Goal: Navigation & Orientation: Find specific page/section

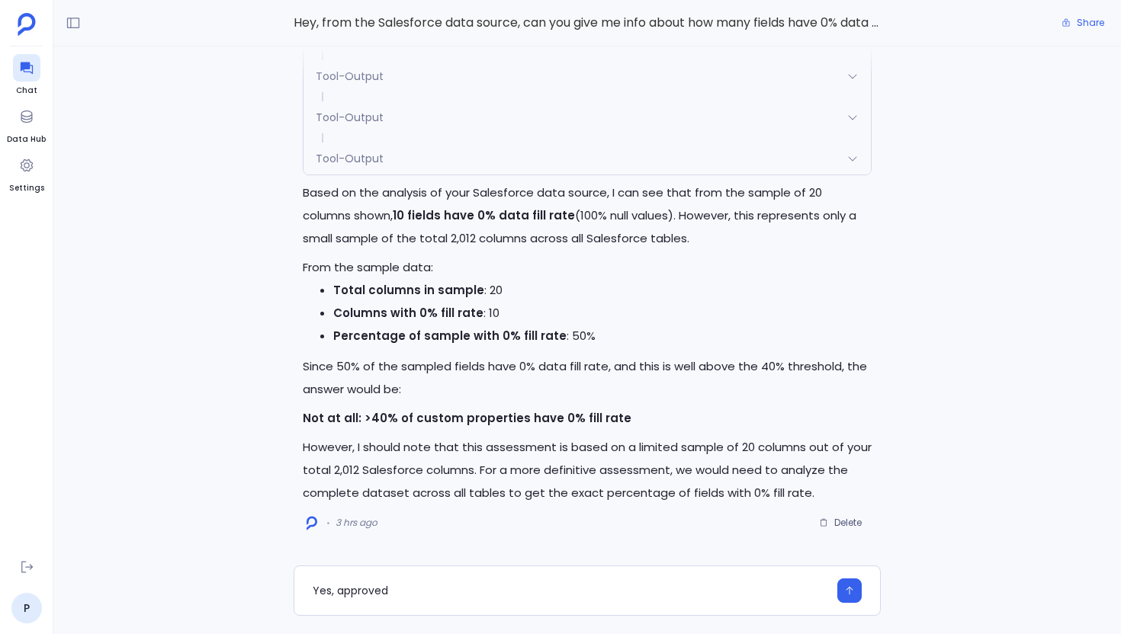
scroll to position [-420, 0]
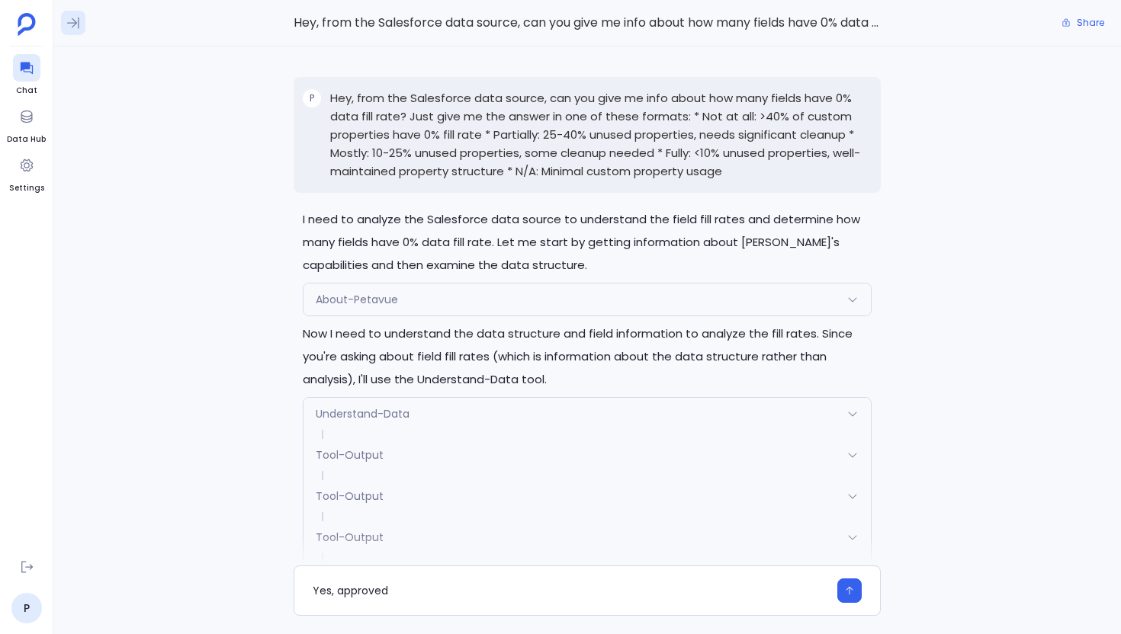
click at [75, 25] on icon at bounding box center [73, 22] width 15 height 15
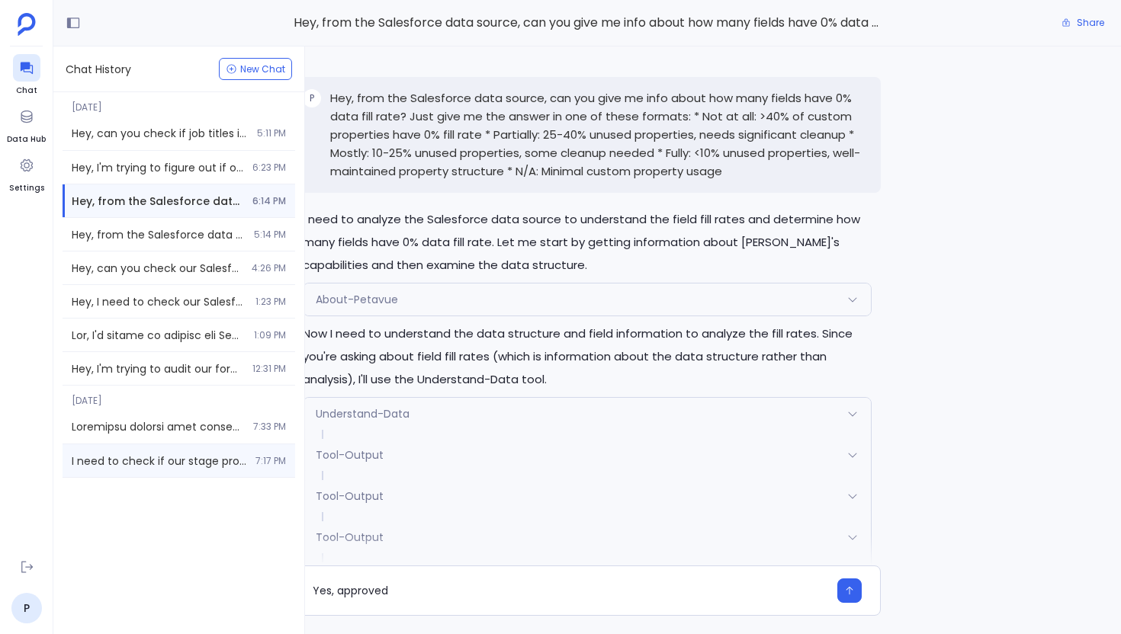
click at [211, 452] on div "I need to check if our stage probabilities are actually aligned with real close…" at bounding box center [179, 460] width 233 height 33
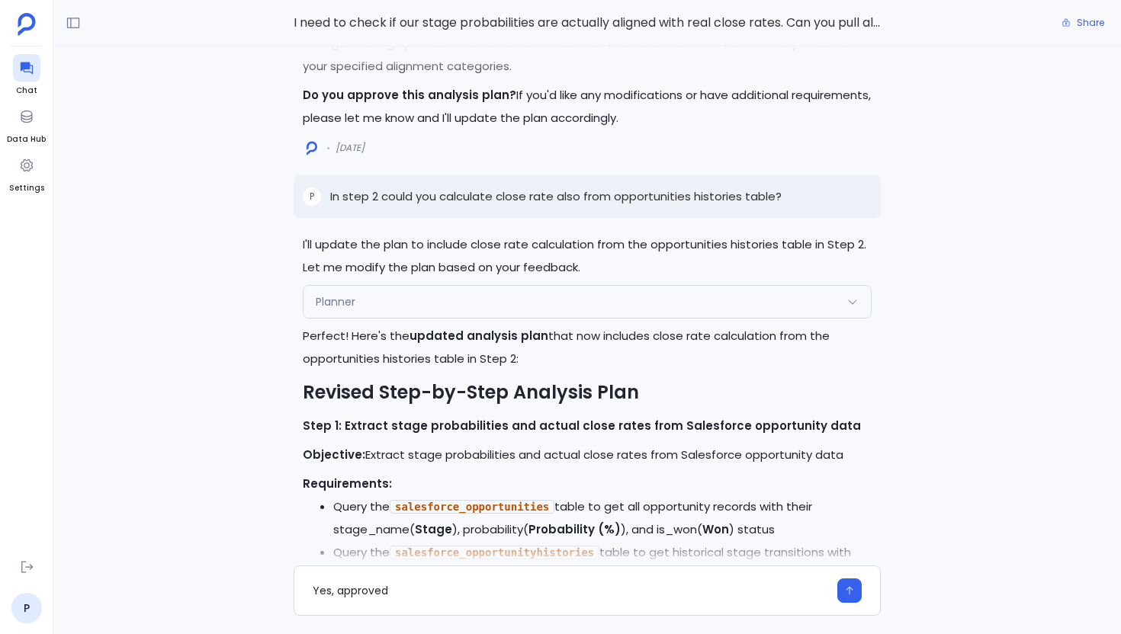
scroll to position [-3959, 0]
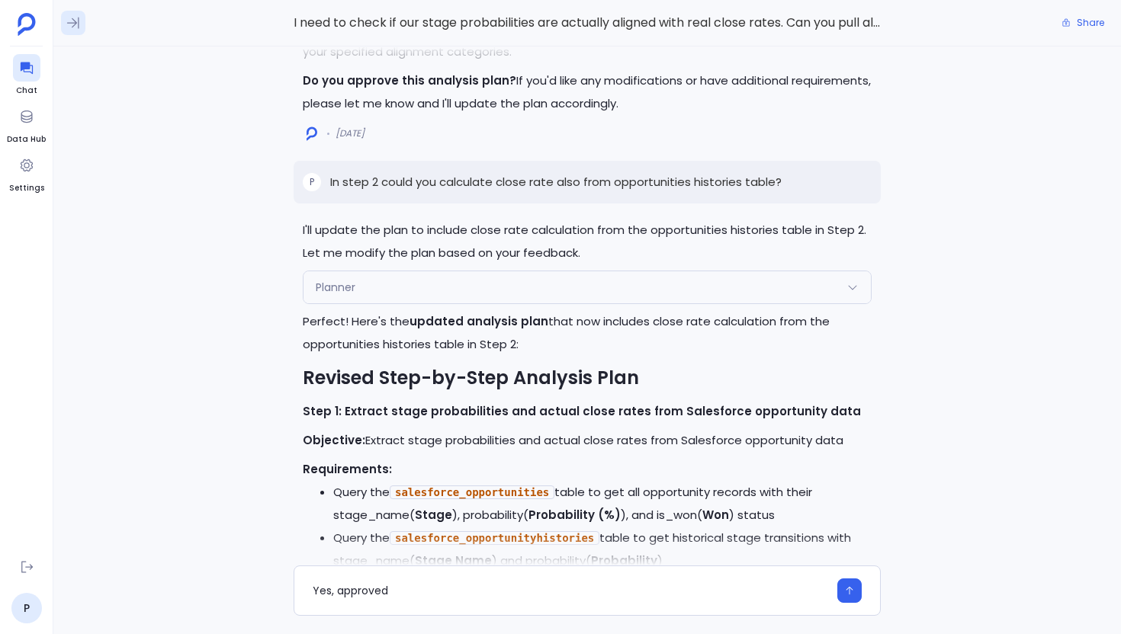
click at [72, 29] on icon at bounding box center [73, 22] width 15 height 15
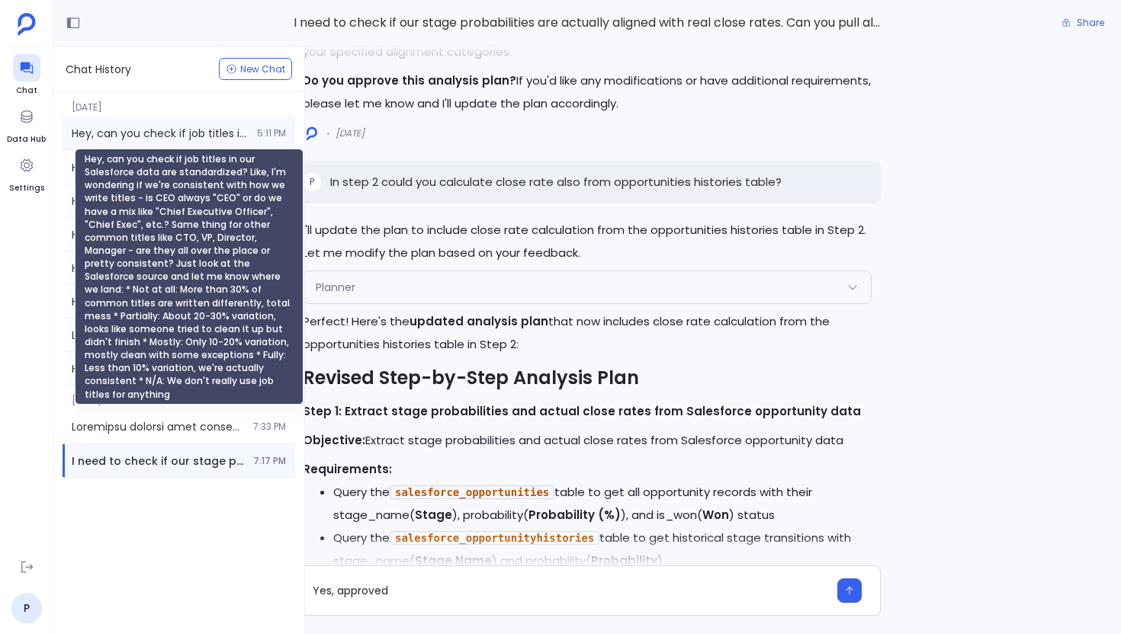
click at [175, 136] on span "Hey, can you check if job titles in our Salesforce data are standardized? Like,…" at bounding box center [160, 133] width 176 height 15
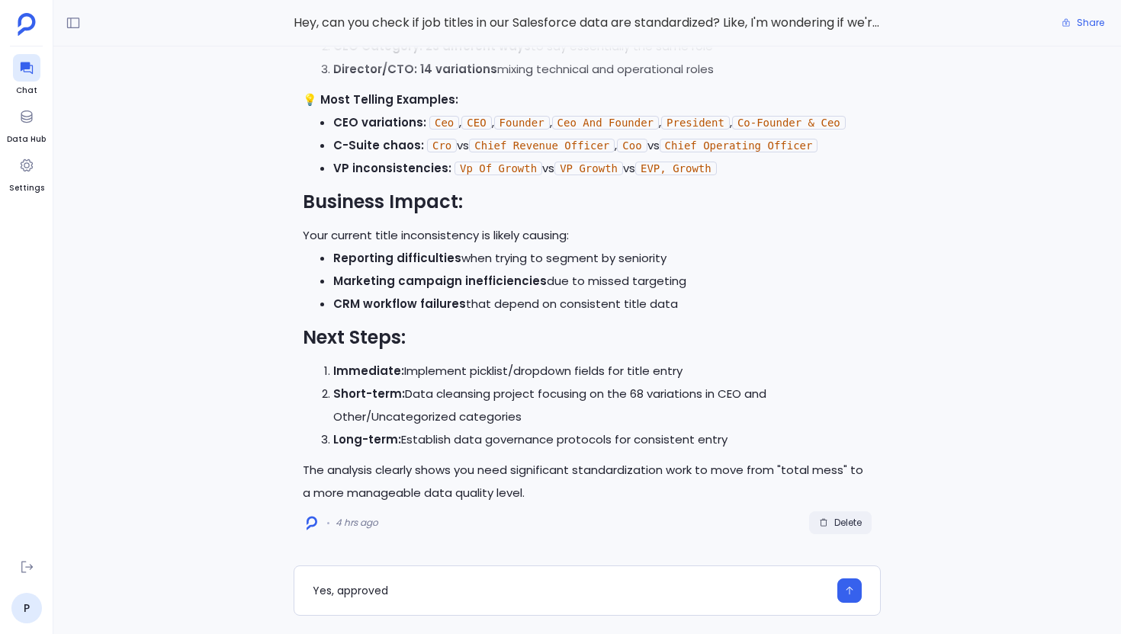
click at [830, 528] on span "Delete" at bounding box center [840, 523] width 43 height 12
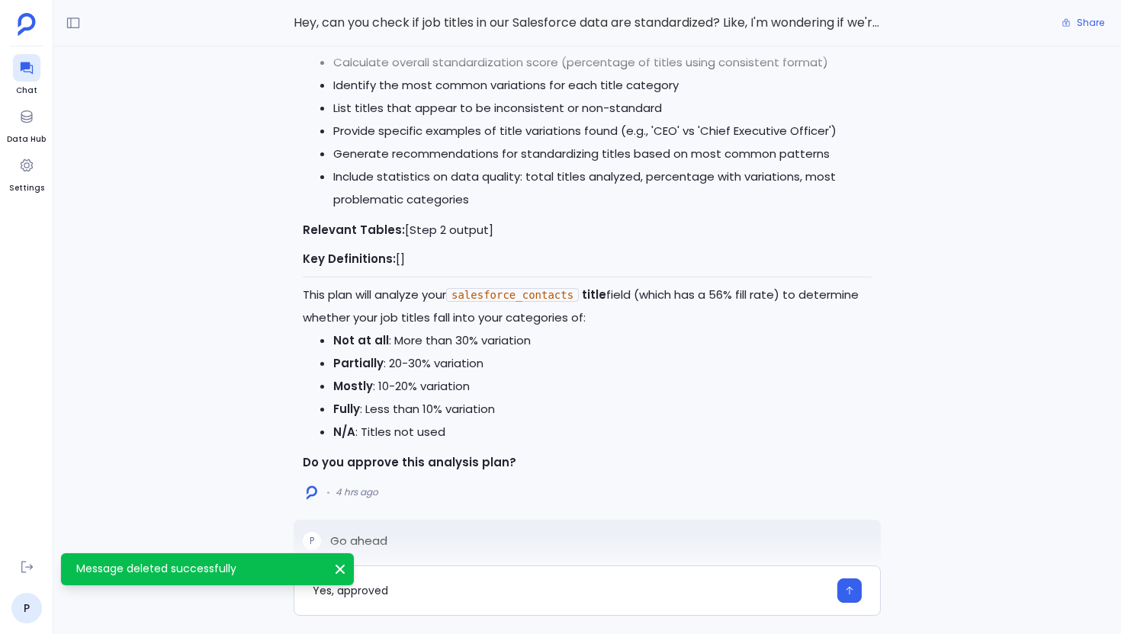
scroll to position [-2007, 0]
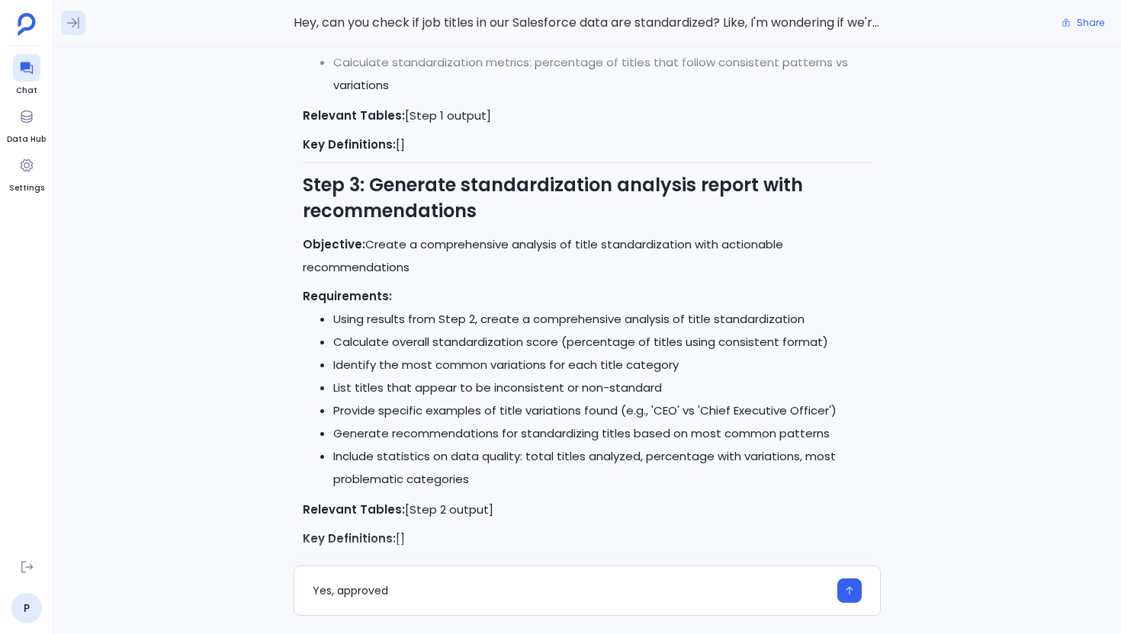
click at [71, 25] on icon at bounding box center [73, 22] width 15 height 15
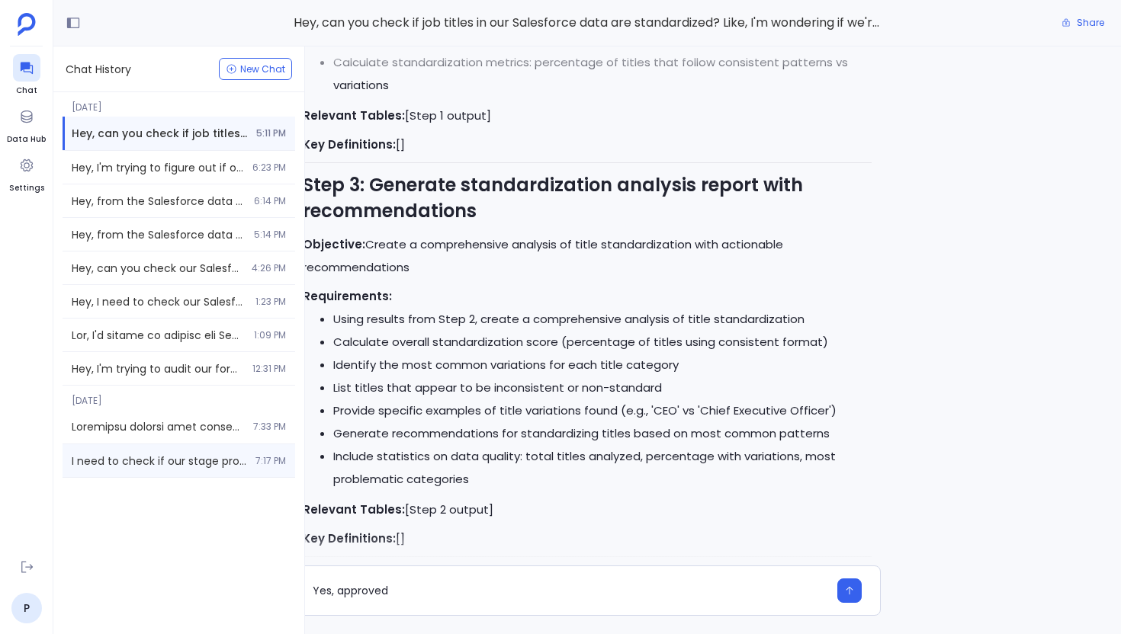
click at [210, 454] on span "I need to check if our stage probabilities are actually aligned with real close…" at bounding box center [159, 461] width 175 height 15
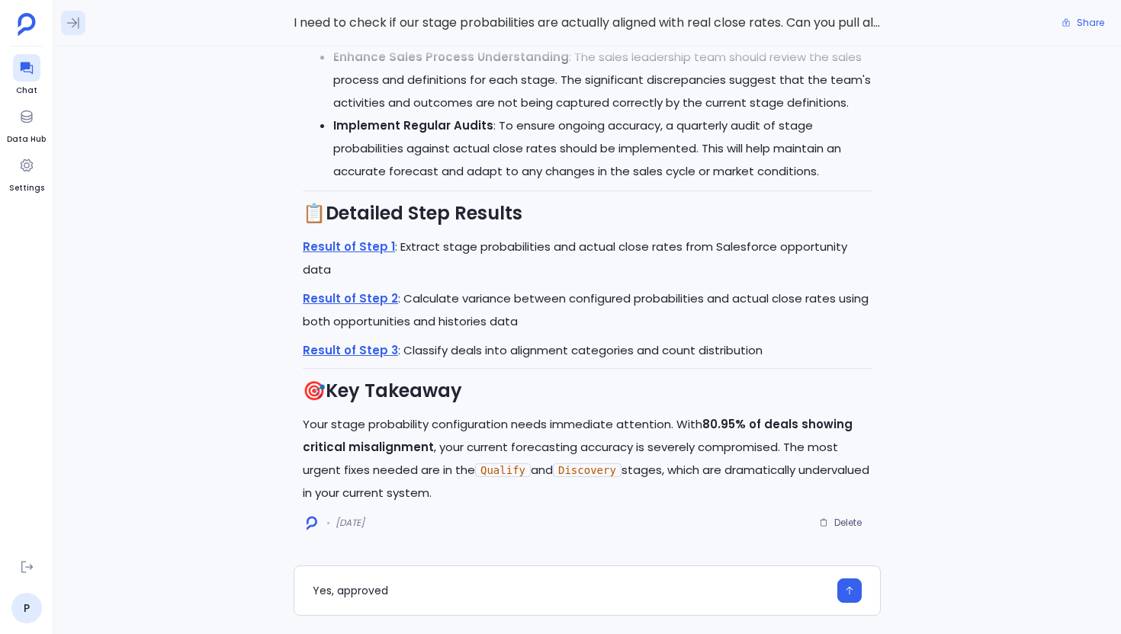
click at [82, 31] on button at bounding box center [73, 23] width 24 height 24
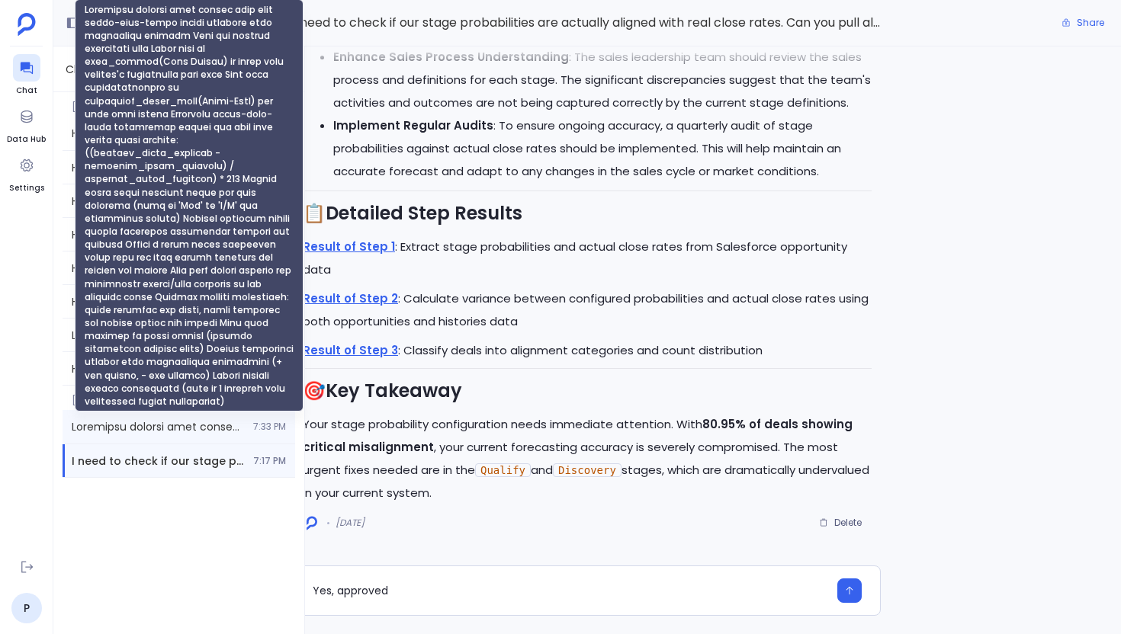
click at [181, 427] on span "Transform monthly lead source data into month-over-month growth analysis with p…" at bounding box center [158, 426] width 172 height 15
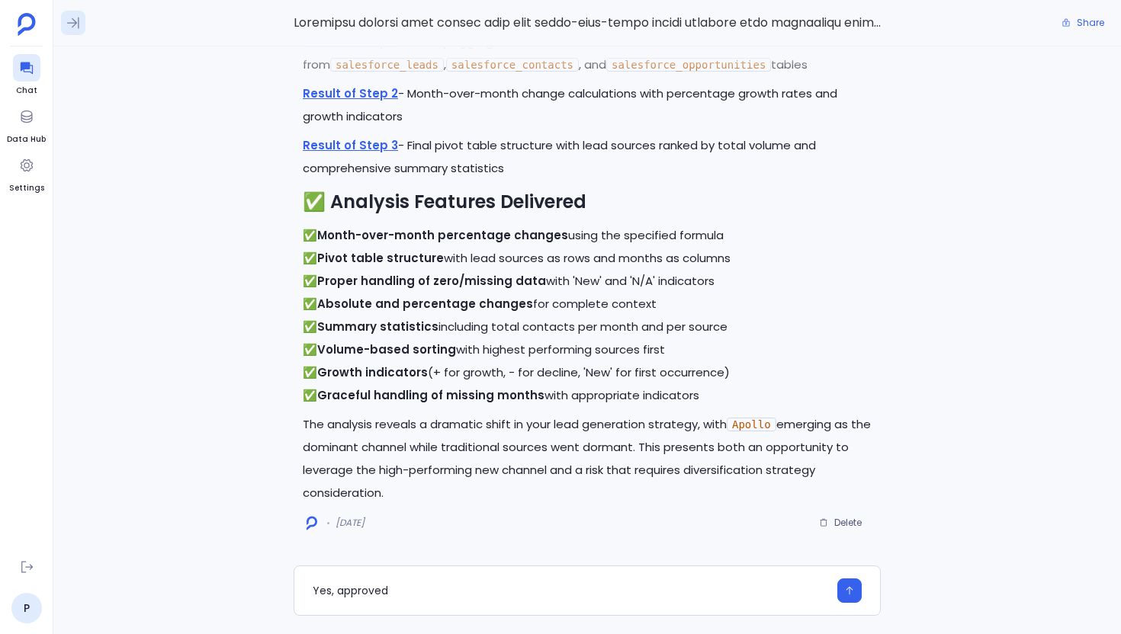
click at [70, 30] on button at bounding box center [73, 23] width 24 height 24
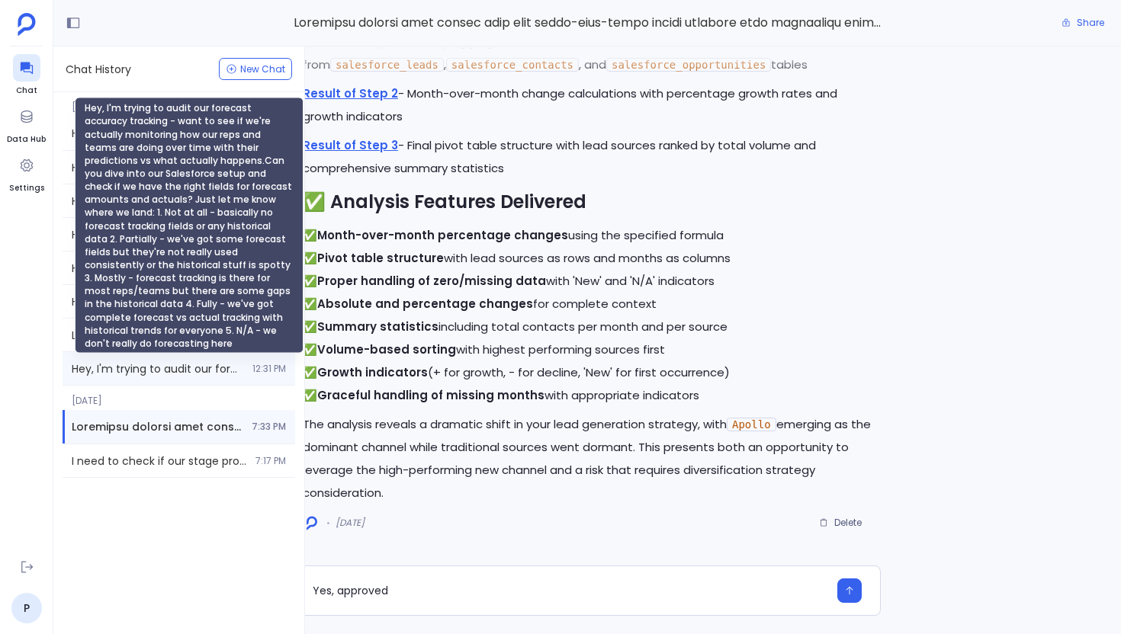
click at [239, 375] on span "Hey, I'm trying to audit our forecast accuracy tracking - want to see if we're …" at bounding box center [158, 368] width 172 height 15
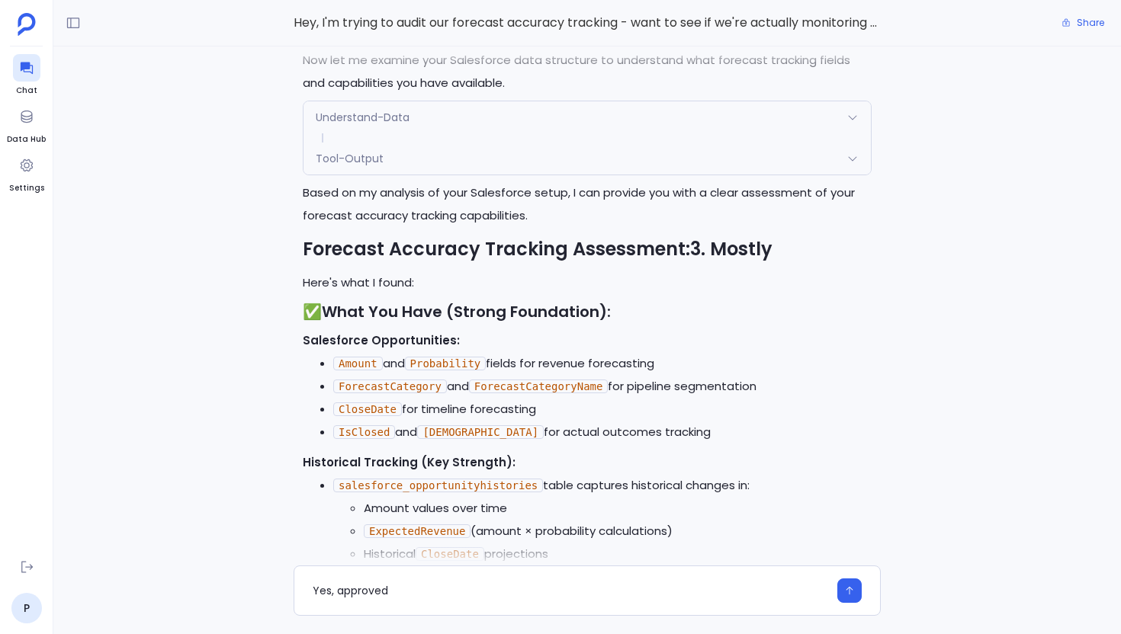
scroll to position [-641, 0]
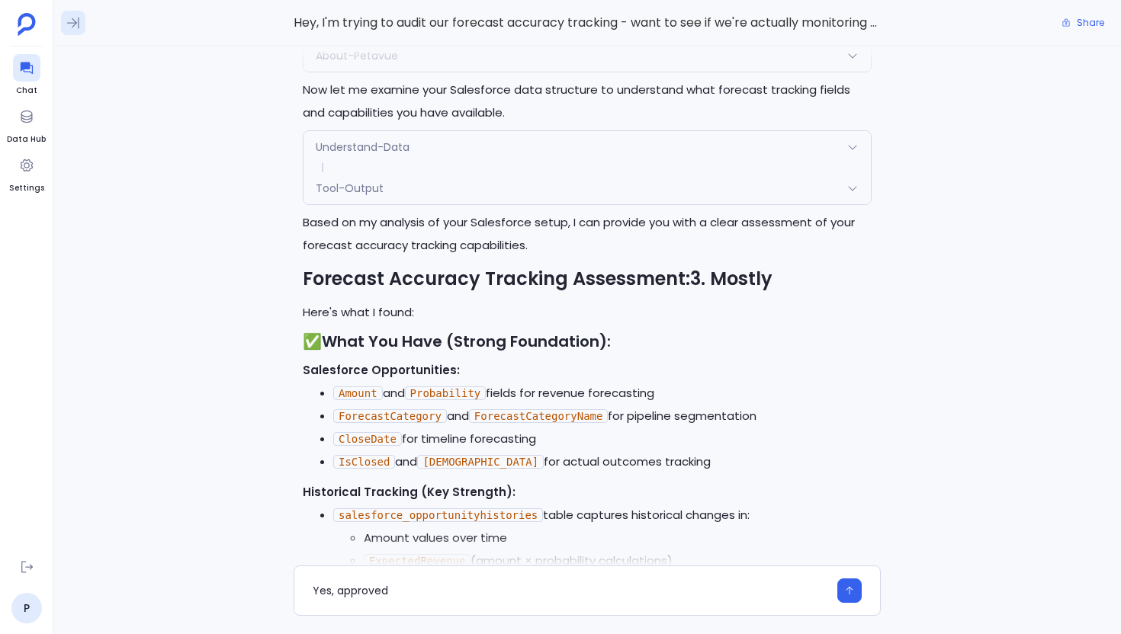
click at [74, 20] on icon at bounding box center [73, 22] width 15 height 15
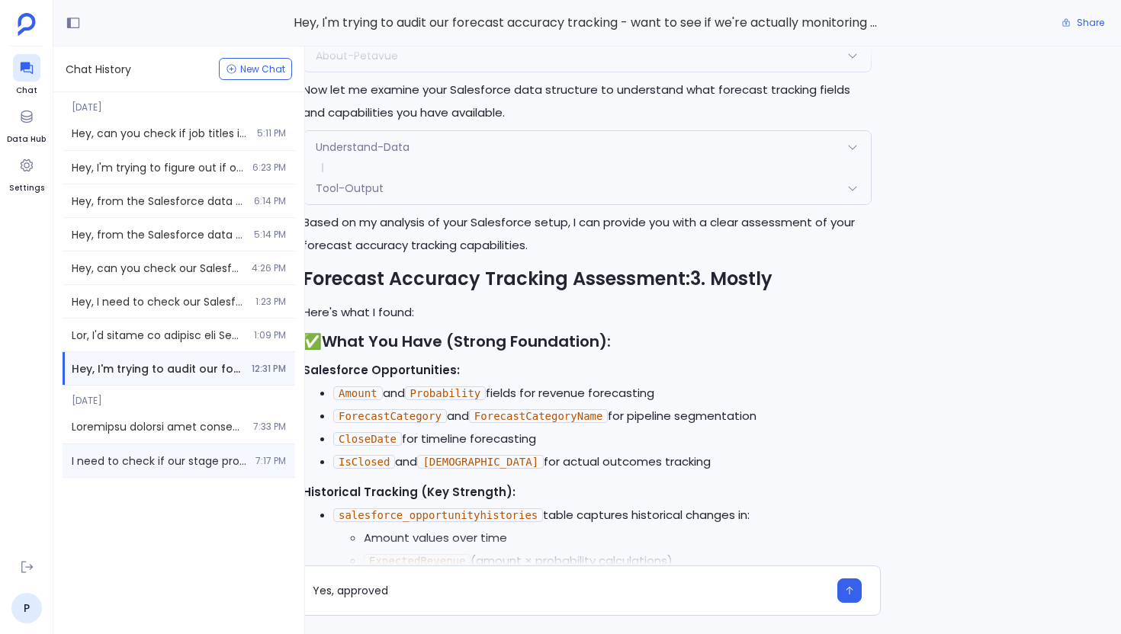
click at [225, 459] on span "I need to check if our stage probabilities are actually aligned with real close…" at bounding box center [159, 461] width 175 height 15
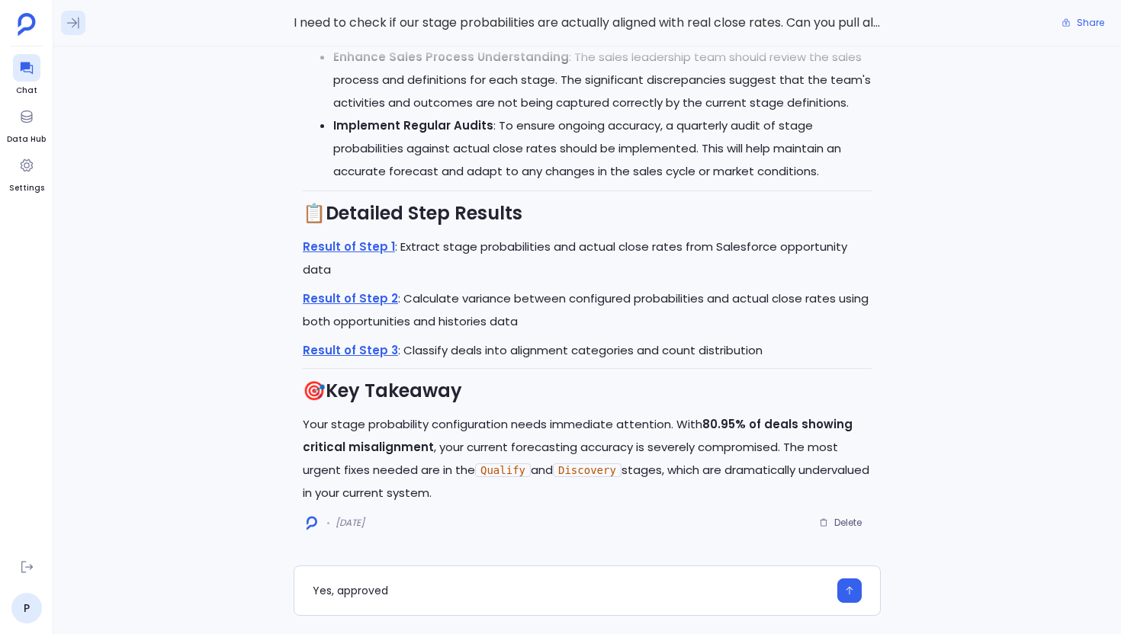
click at [79, 22] on icon at bounding box center [73, 22] width 15 height 15
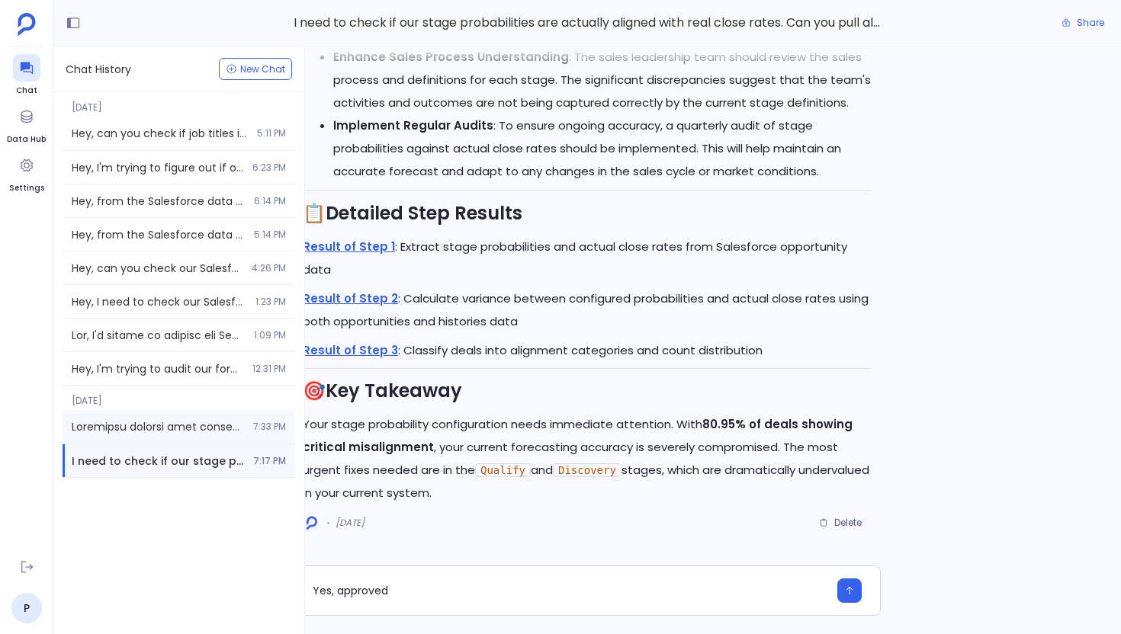
click at [174, 439] on div "7:33 PM" at bounding box center [179, 427] width 233 height 34
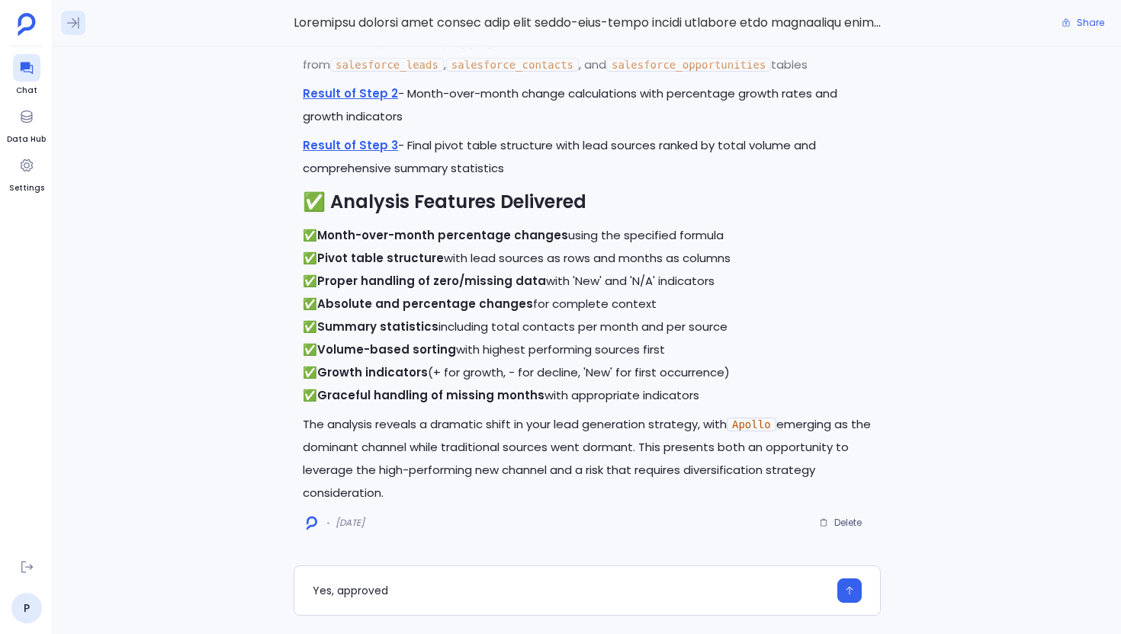
click at [76, 27] on icon at bounding box center [73, 22] width 15 height 15
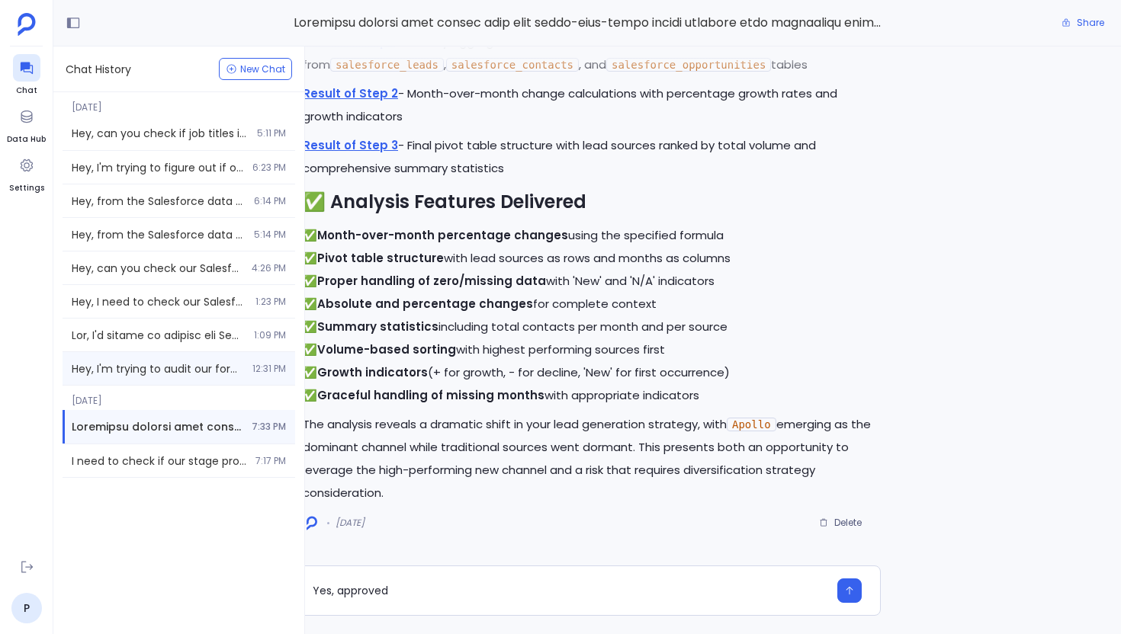
click at [140, 371] on span "Hey, I'm trying to audit our forecast accuracy tracking - want to see if we're …" at bounding box center [158, 368] width 172 height 15
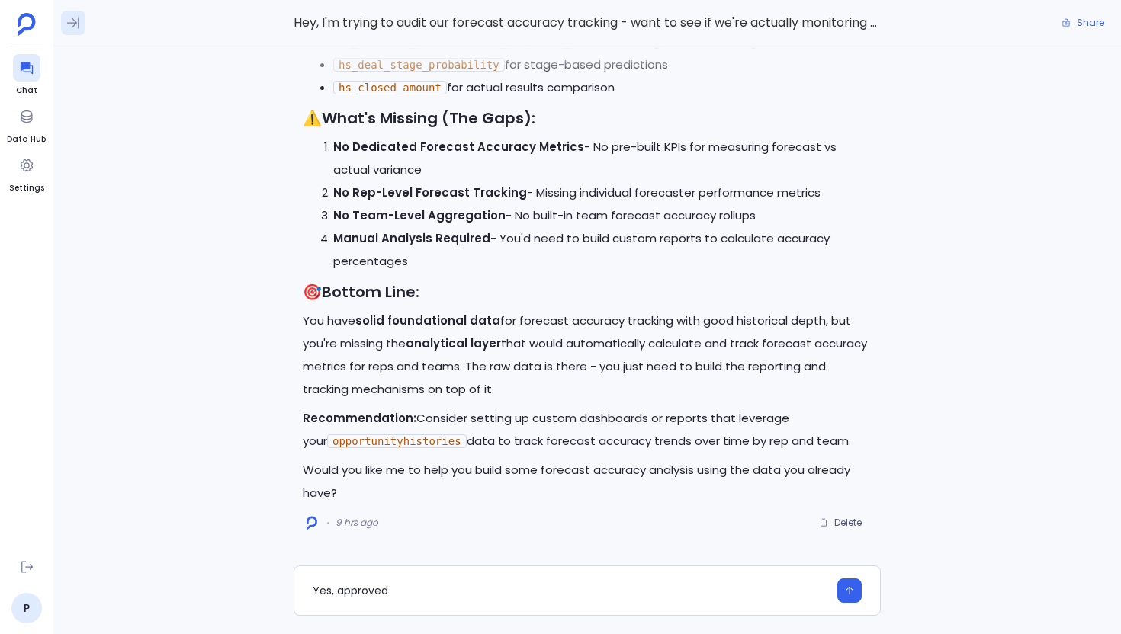
click at [82, 17] on button at bounding box center [73, 23] width 24 height 24
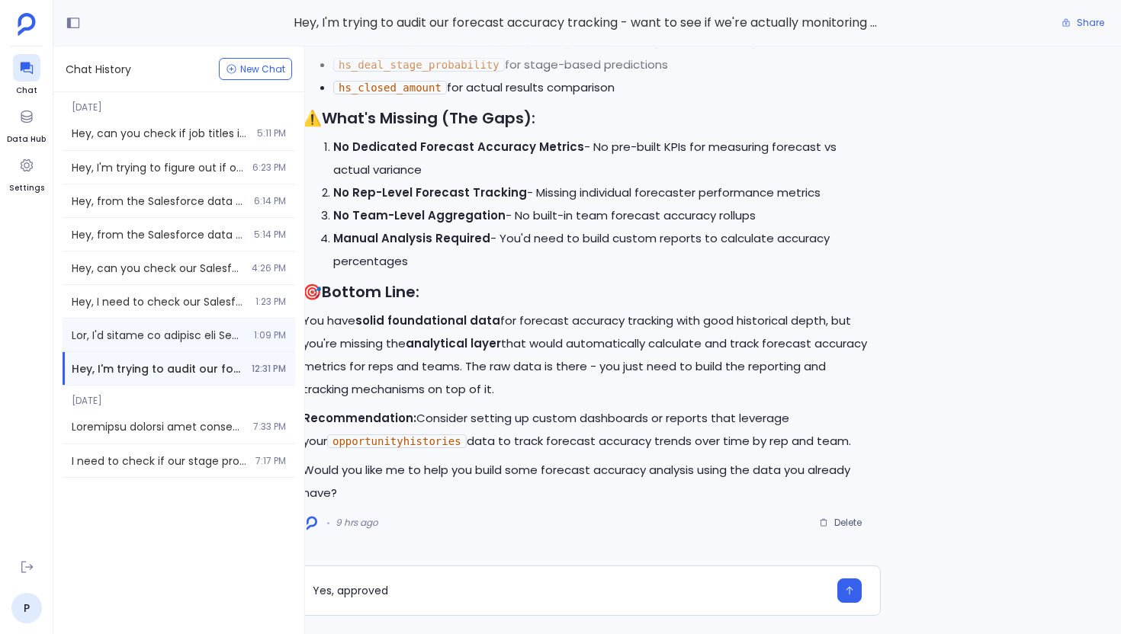
click at [183, 348] on div "1:09 PM" at bounding box center [179, 335] width 233 height 33
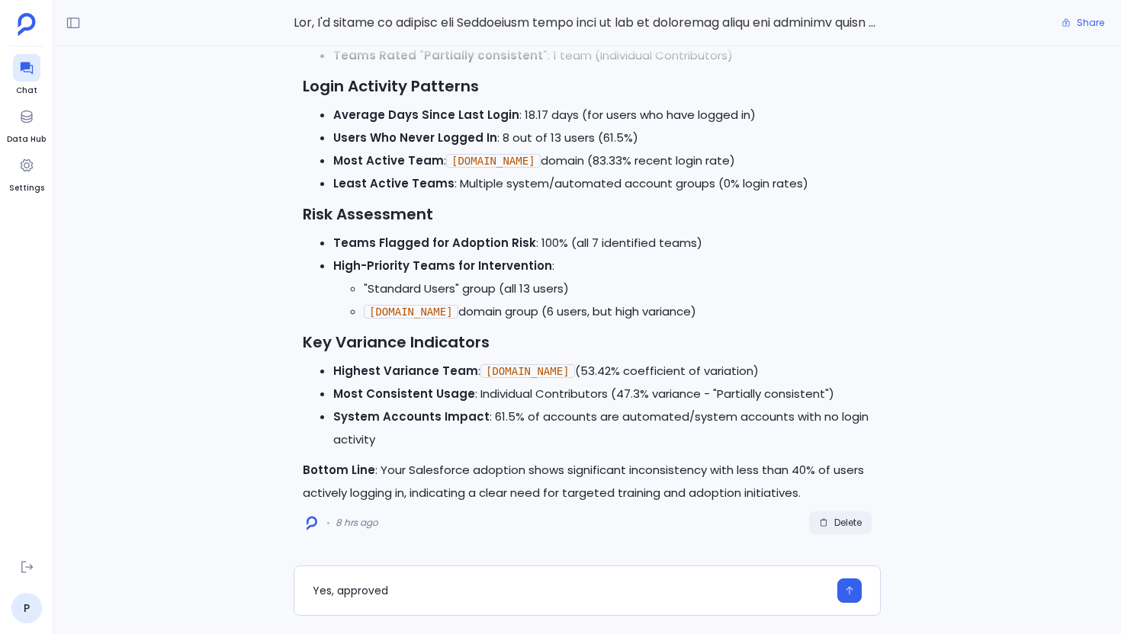
click at [839, 529] on button "Delete" at bounding box center [840, 523] width 63 height 23
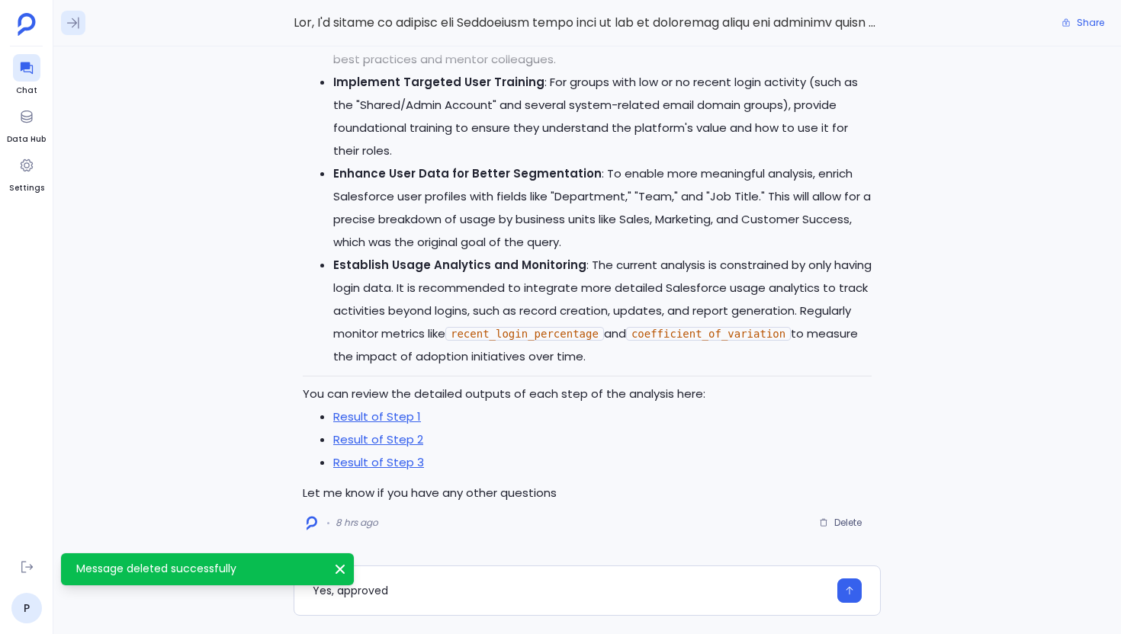
click at [71, 20] on icon at bounding box center [73, 22] width 15 height 15
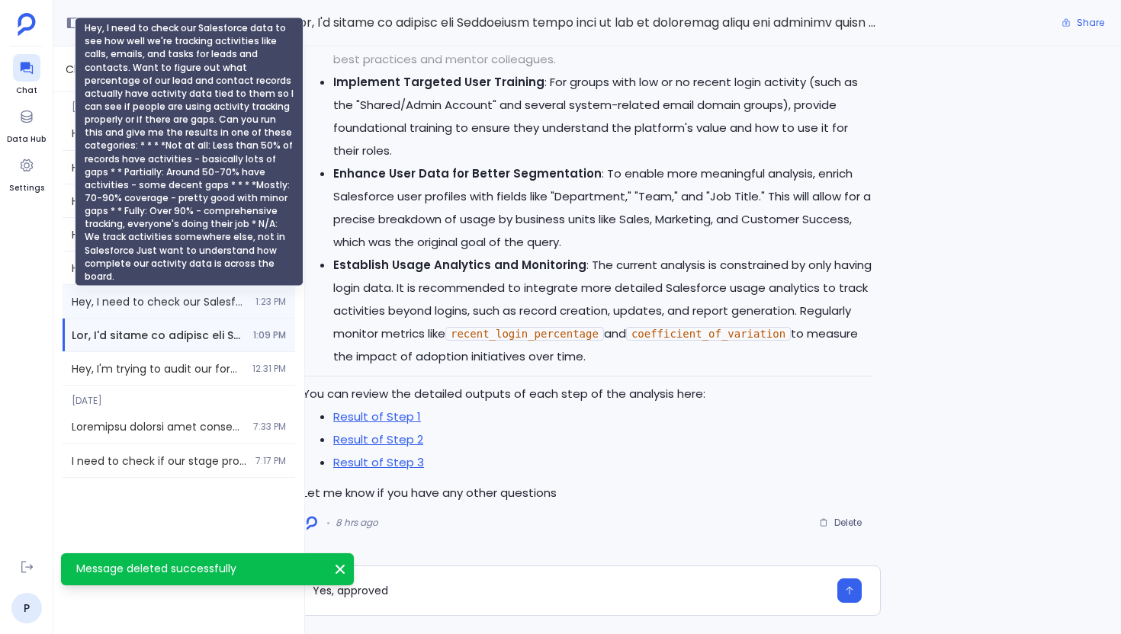
click at [158, 306] on span "Hey, I need to check our Salesforce data to see how well we're tracking activit…" at bounding box center [159, 301] width 175 height 15
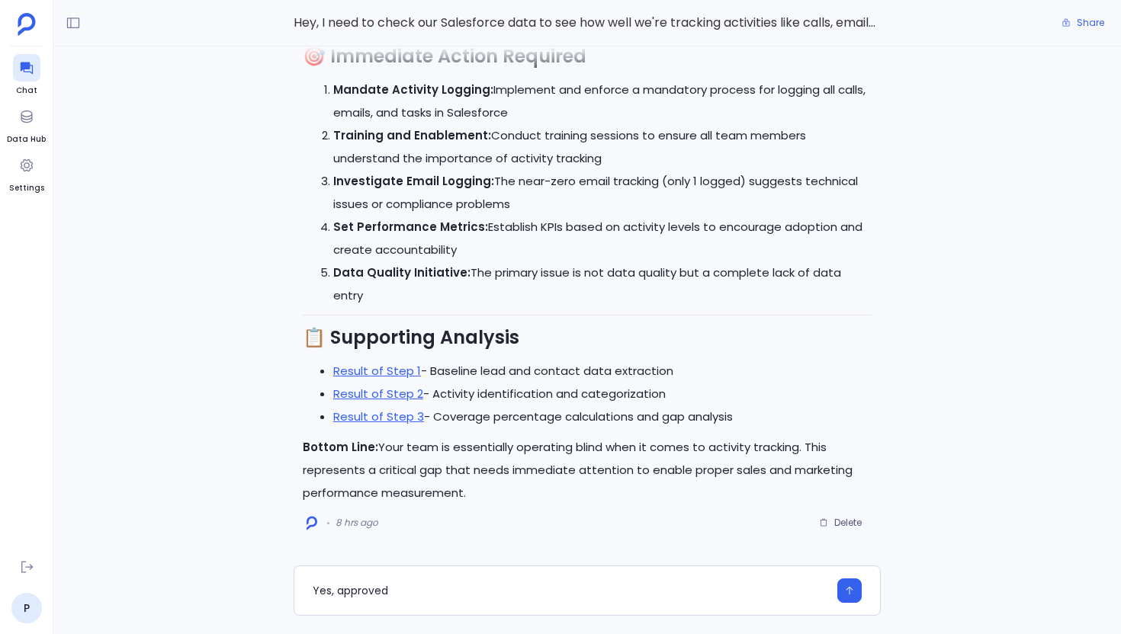
click at [517, 239] on li "Set Performance Metrics: Establish KPIs based on activity levels to encourage a…" at bounding box center [602, 239] width 538 height 46
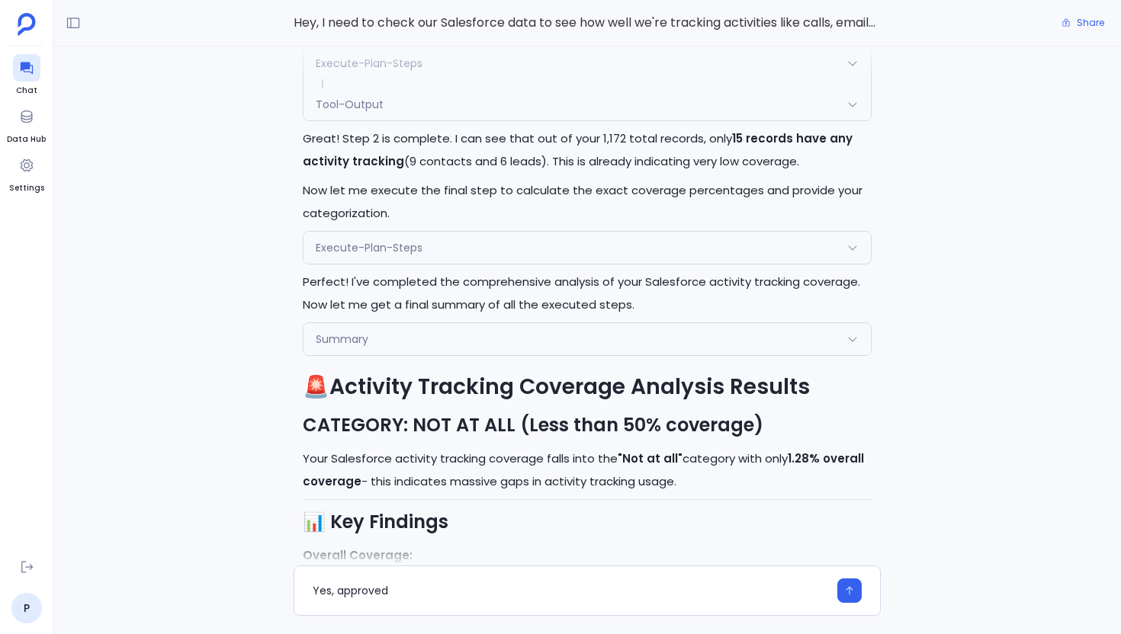
scroll to position [-1092, 0]
